Goal: Task Accomplishment & Management: Manage account settings

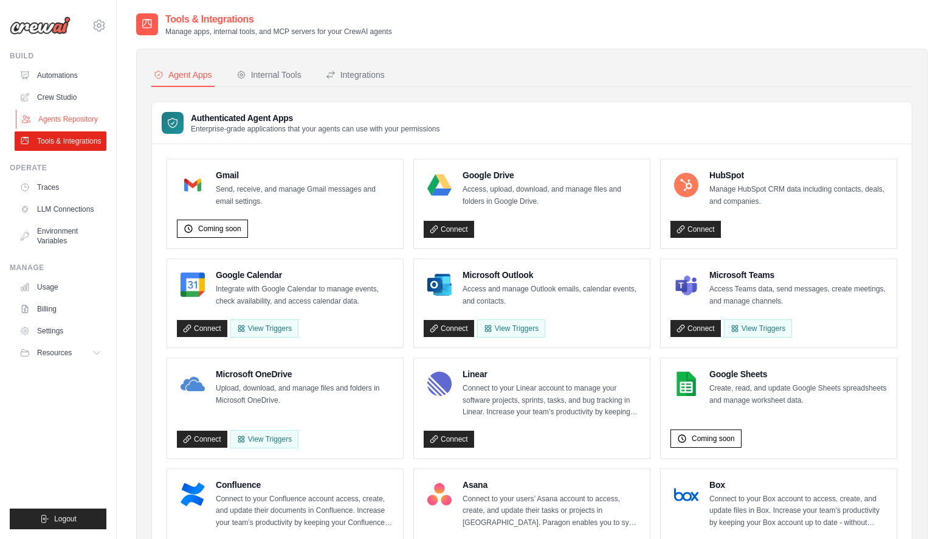
scroll to position [589, 0]
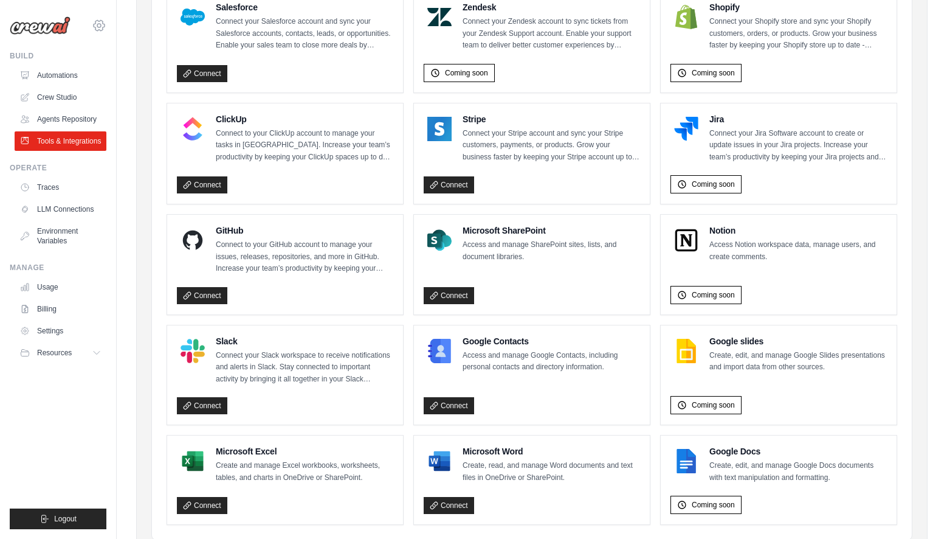
click at [95, 24] on icon at bounding box center [99, 25] width 11 height 10
click at [50, 327] on link "Settings" at bounding box center [62, 330] width 92 height 19
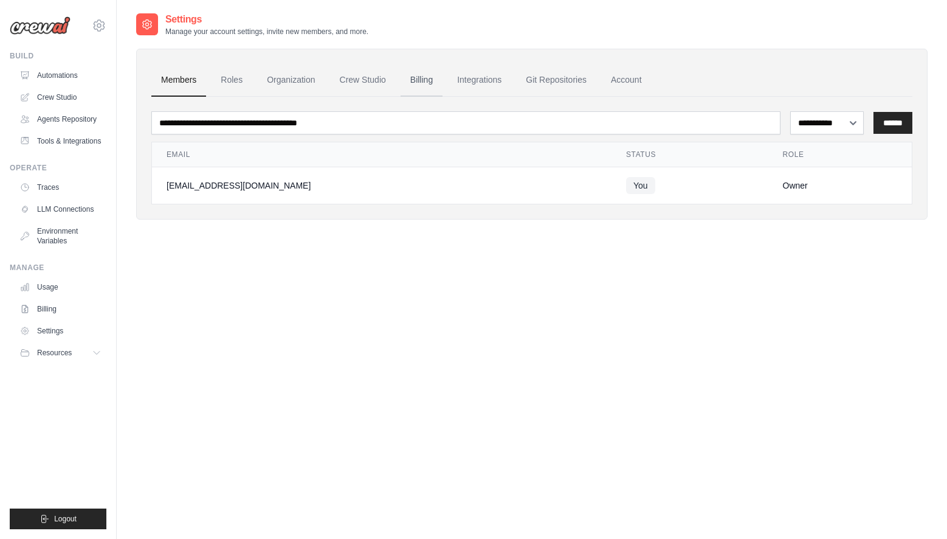
click at [411, 82] on link "Billing" at bounding box center [422, 80] width 42 height 33
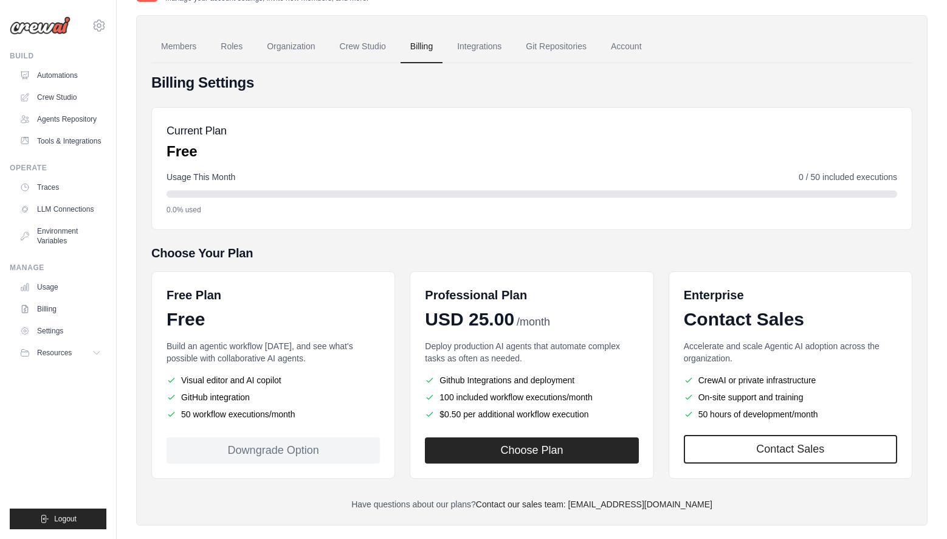
scroll to position [52, 0]
